Goal: Navigation & Orientation: Find specific page/section

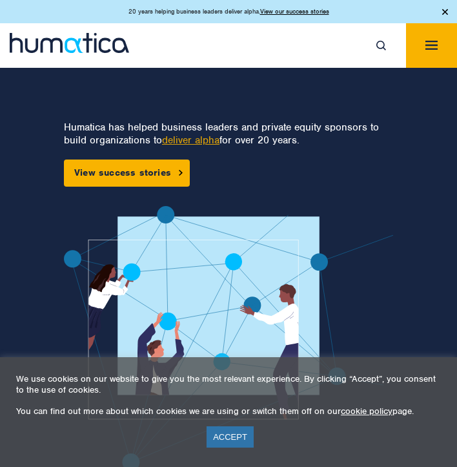
click at [440, 11] on div "20 years helping business leaders deliver alpha. View our success stories" at bounding box center [228, 11] width 457 height 23
click at [444, 11] on img at bounding box center [445, 12] width 6 height 6
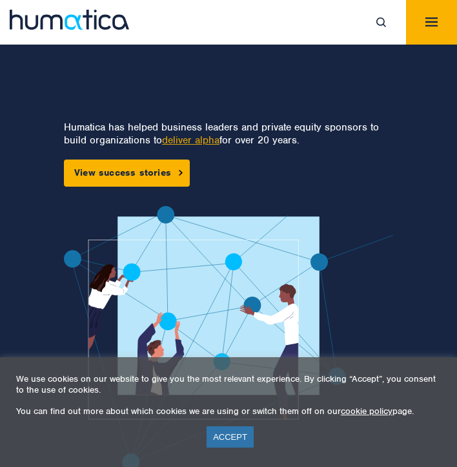
click at [426, 25] on img "Toggle navigation" at bounding box center [432, 21] width 12 height 9
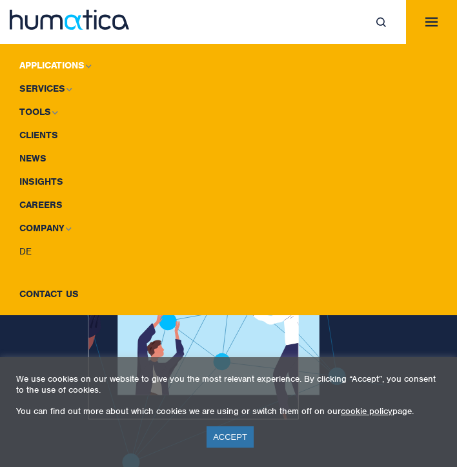
click at [88, 65] on img at bounding box center [88, 66] width 6 height 4
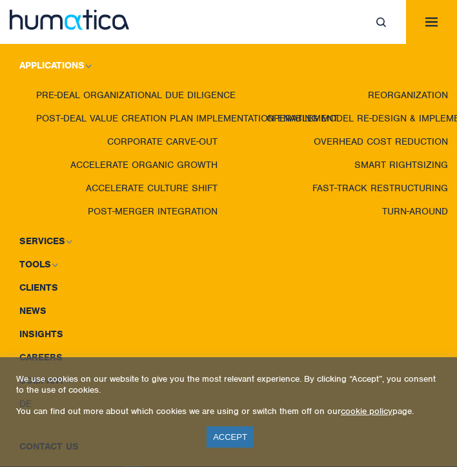
click at [88, 65] on img at bounding box center [88, 66] width 6 height 4
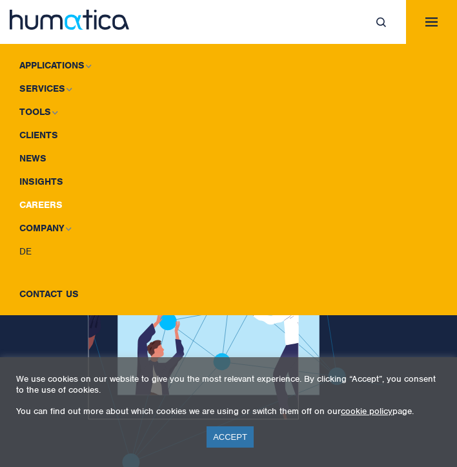
click at [40, 205] on link "Careers" at bounding box center [228, 204] width 457 height 23
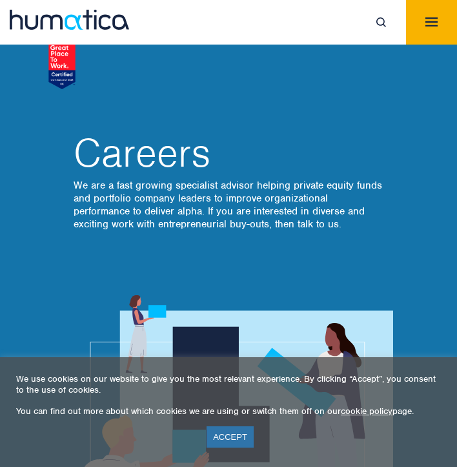
drag, startPoint x: 0, startPoint y: 0, endPoint x: 226, endPoint y: 433, distance: 488.1
click at [226, 442] on link "ACCEPT" at bounding box center [230, 436] width 47 height 21
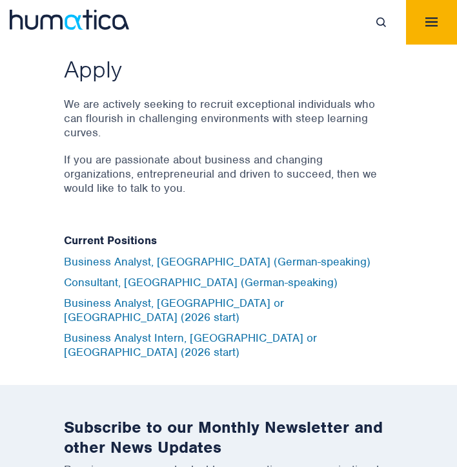
scroll to position [4938, 0]
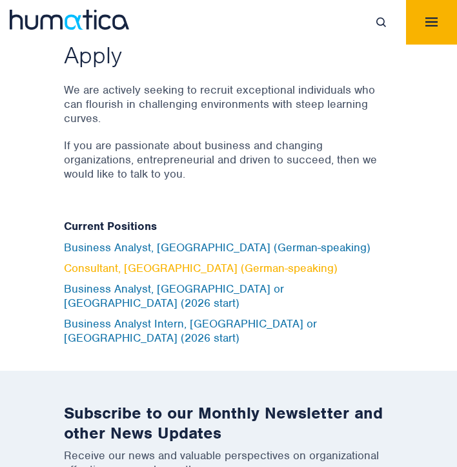
click at [237, 261] on link "Consultant, Munich (German-speaking)" at bounding box center [201, 268] width 274 height 14
